Goal: Book appointment/travel/reservation

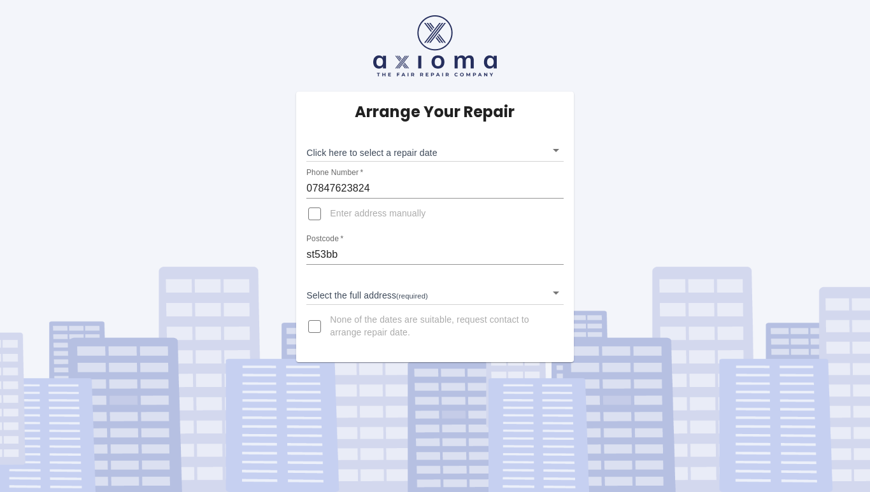
click at [505, 252] on input "st53bb" at bounding box center [434, 255] width 257 height 20
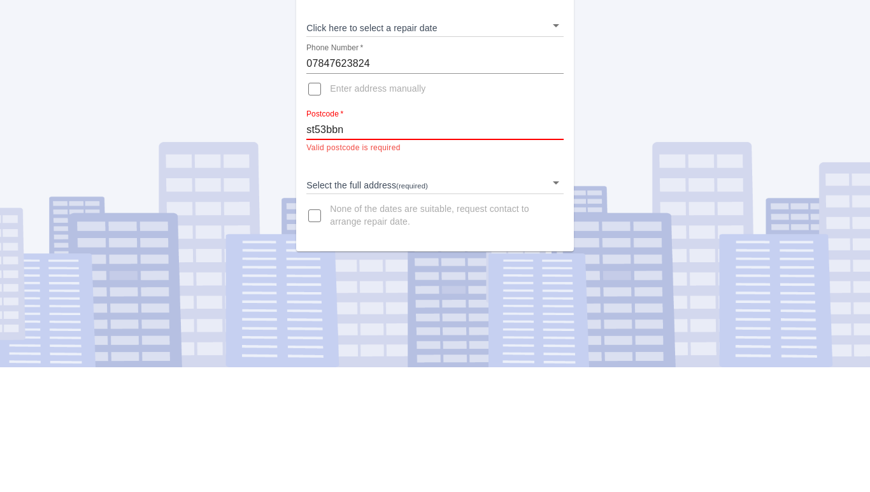
click at [395, 258] on div "Arrange Your Repair Click here to select a repair date ​ Phone Number   * 07847…" at bounding box center [434, 234] width 277 height 285
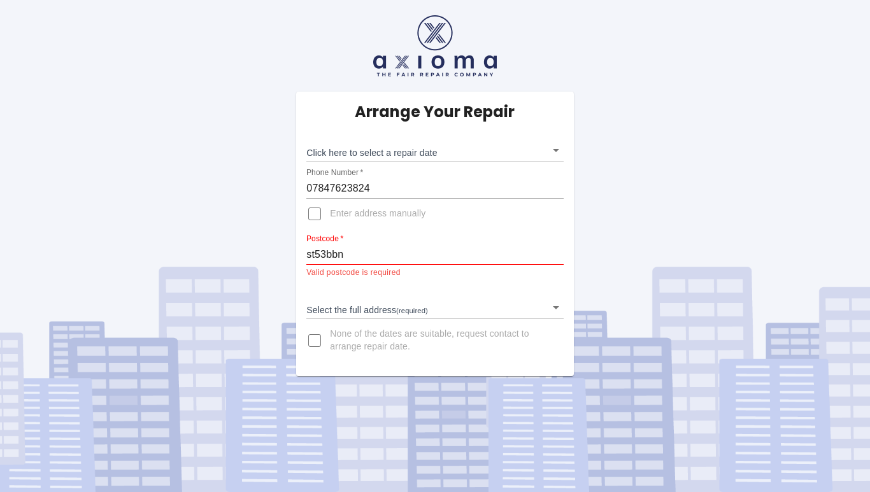
click at [403, 245] on input "st53bbn" at bounding box center [434, 255] width 257 height 20
type input "st53bb"
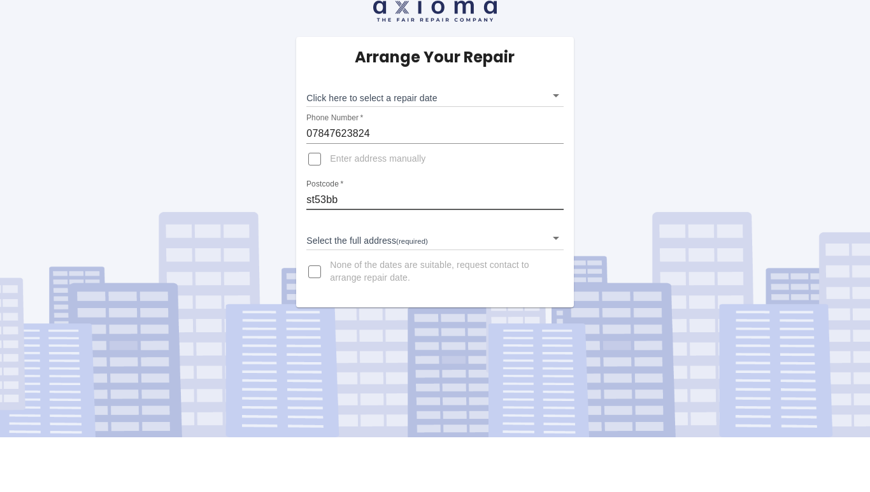
click at [480, 245] on input "st53bb" at bounding box center [434, 255] width 257 height 20
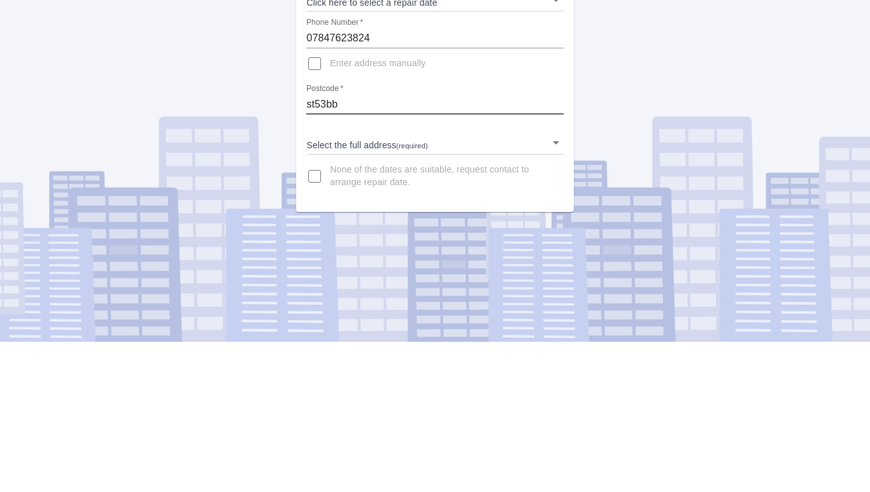
click at [475, 245] on input "st53bb" at bounding box center [434, 255] width 257 height 20
type input "ST5 3BB"
click at [555, 271] on body "Arrange Your Repair Click here to select a repair date ​ Phone Number   * 07847…" at bounding box center [435, 246] width 870 height 492
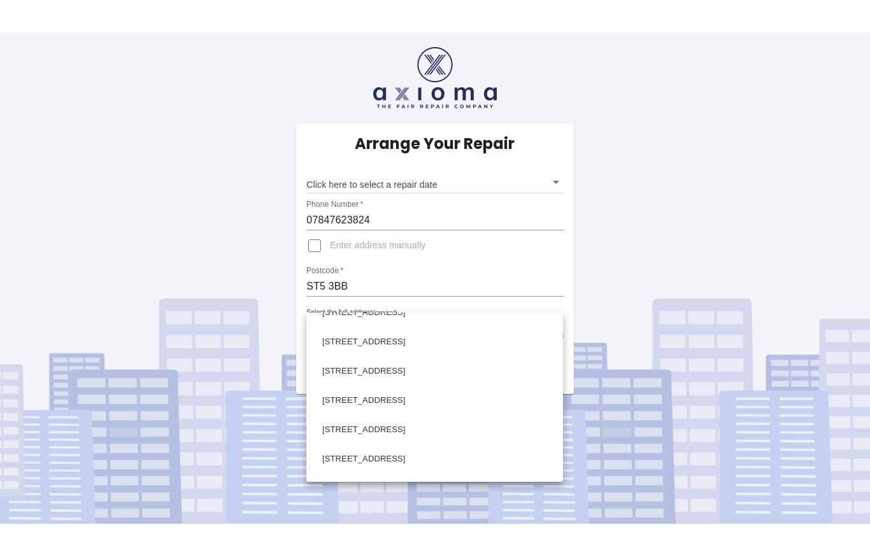
scroll to position [766, 0]
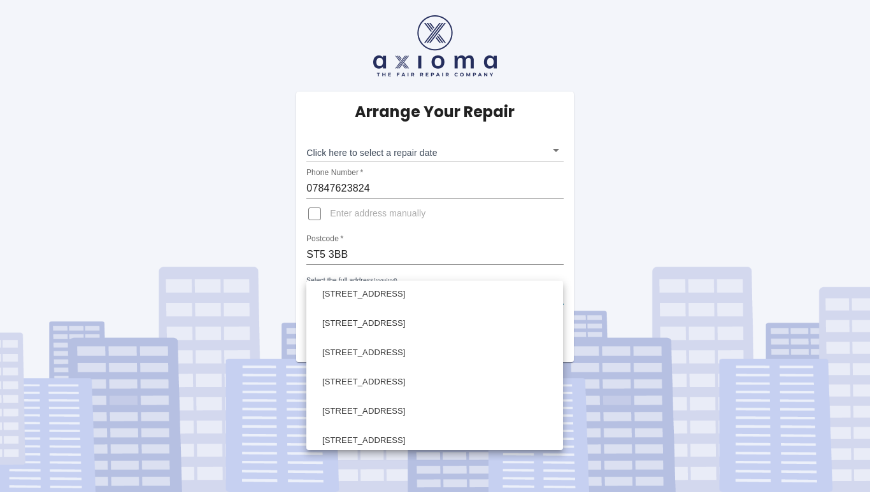
click at [393, 361] on li "[STREET_ADDRESS]" at bounding box center [435, 352] width 250 height 29
type input "[STREET_ADDRESS]"
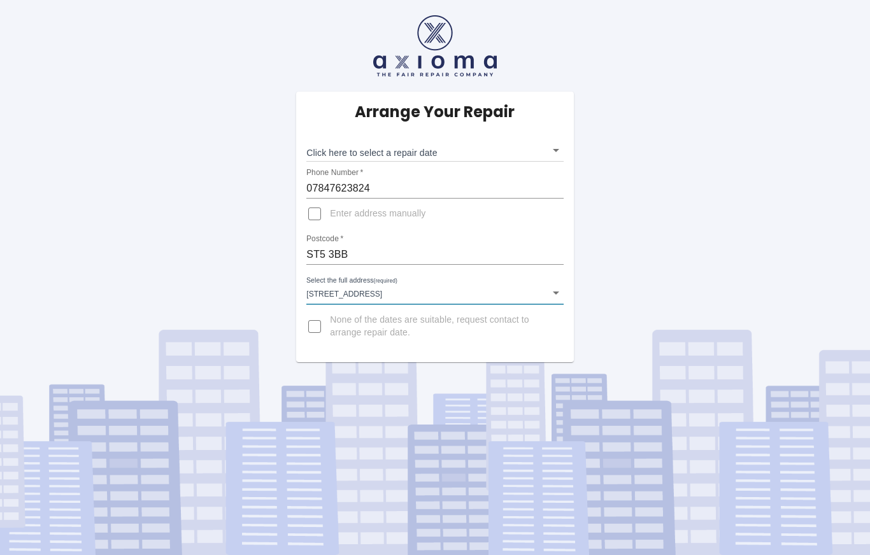
scroll to position [63, 0]
click at [531, 79] on body "Arrange Your Repair Click here to select a repair date ​ Phone Number   * 07847…" at bounding box center [435, 277] width 870 height 555
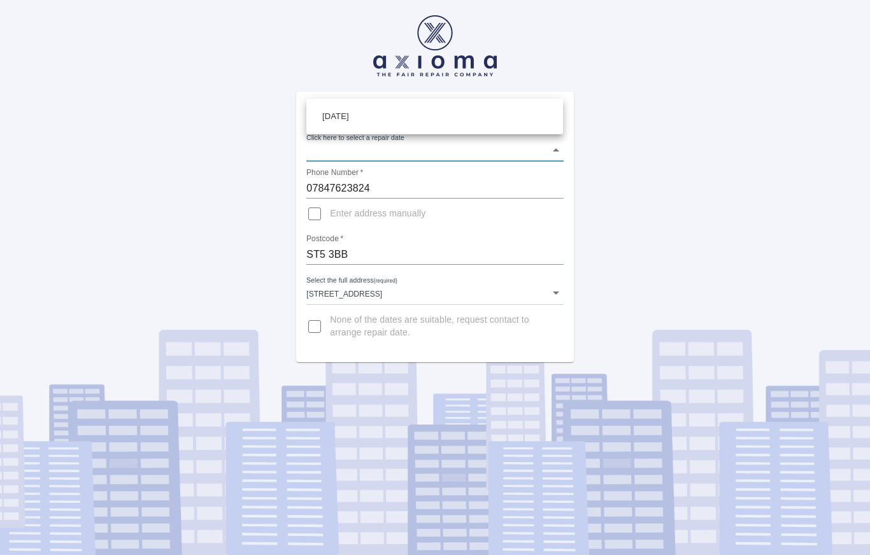
click at [476, 115] on li "[DATE]" at bounding box center [435, 116] width 250 height 29
type input "[DATE]T00:00:00.000Z"
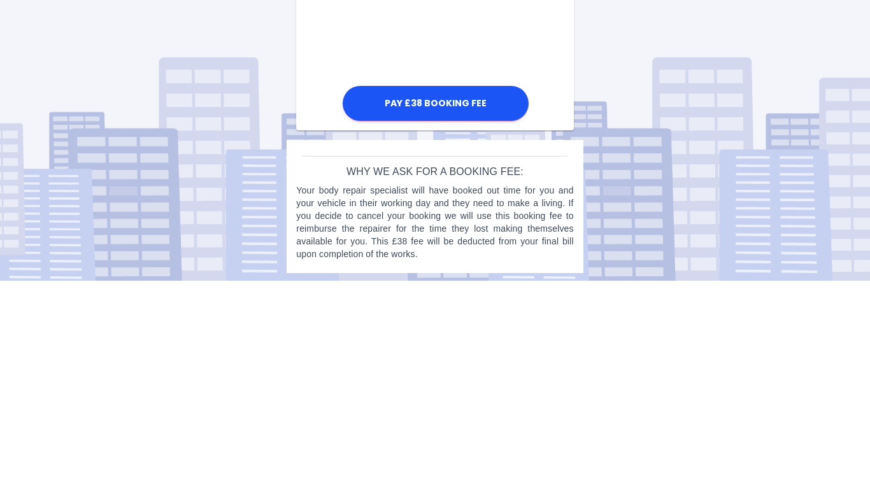
scroll to position [668, 0]
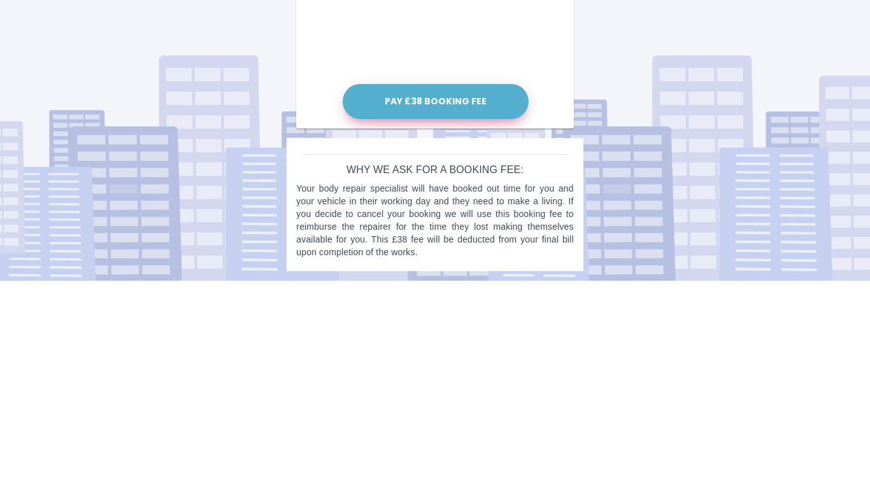
click at [427, 317] on button "Pay £38 Booking Fee" at bounding box center [436, 313] width 186 height 35
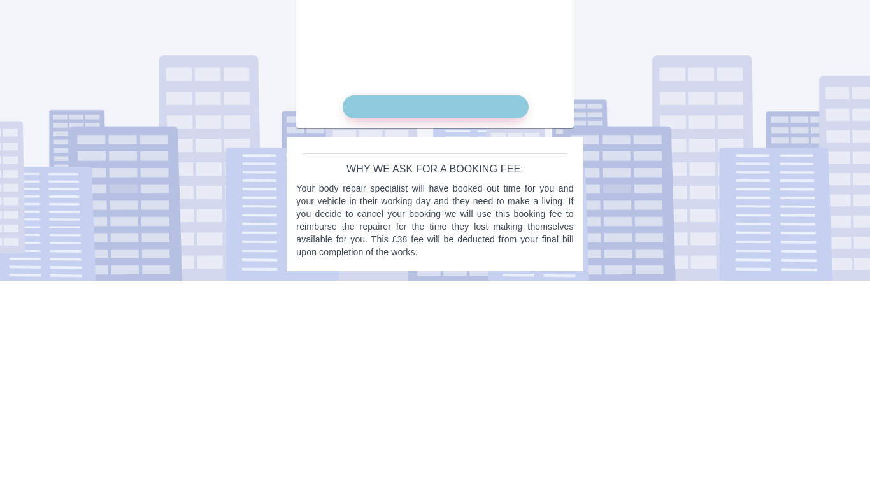
scroll to position [656, 0]
